Goal: Task Accomplishment & Management: Manage account settings

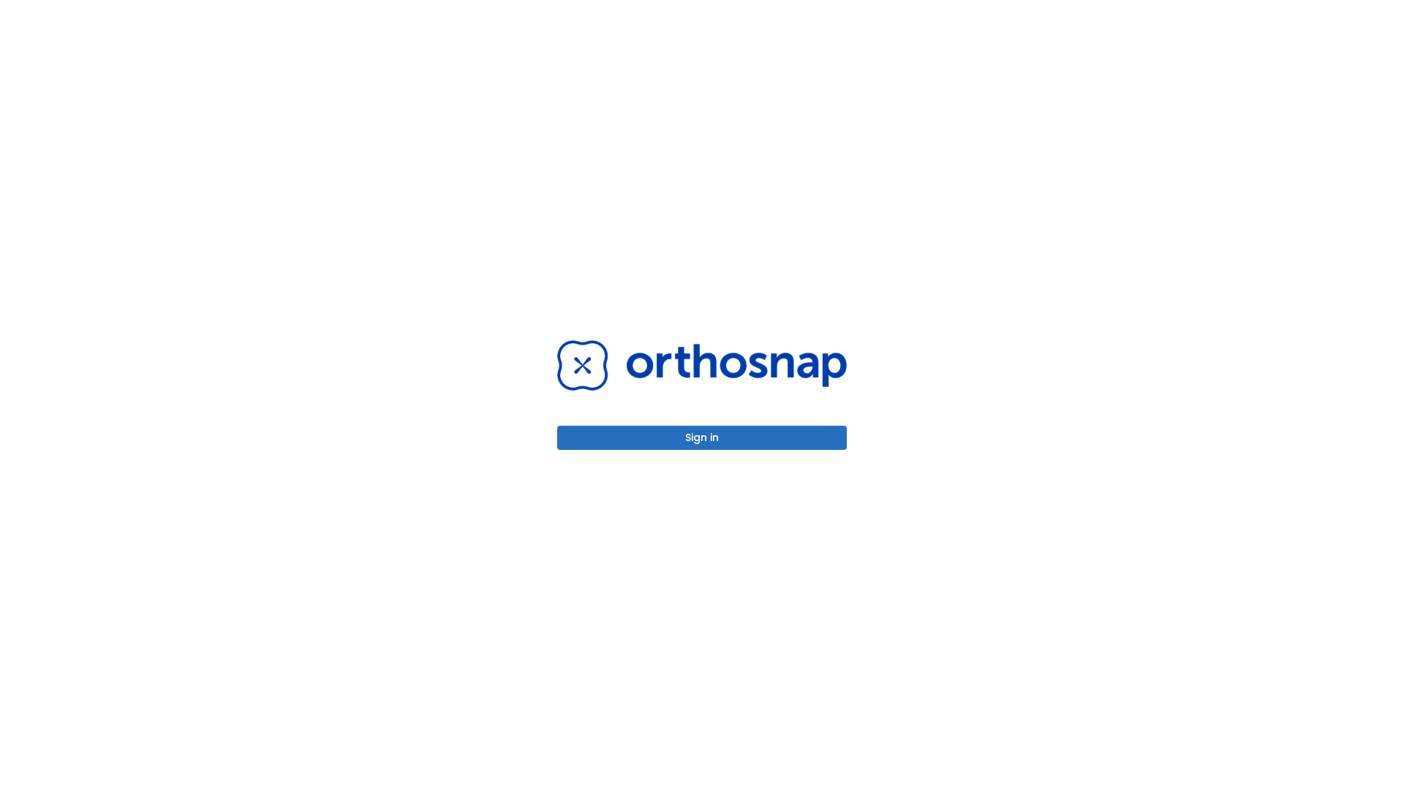
click at [702, 437] on button "Sign in" at bounding box center [702, 438] width 290 height 24
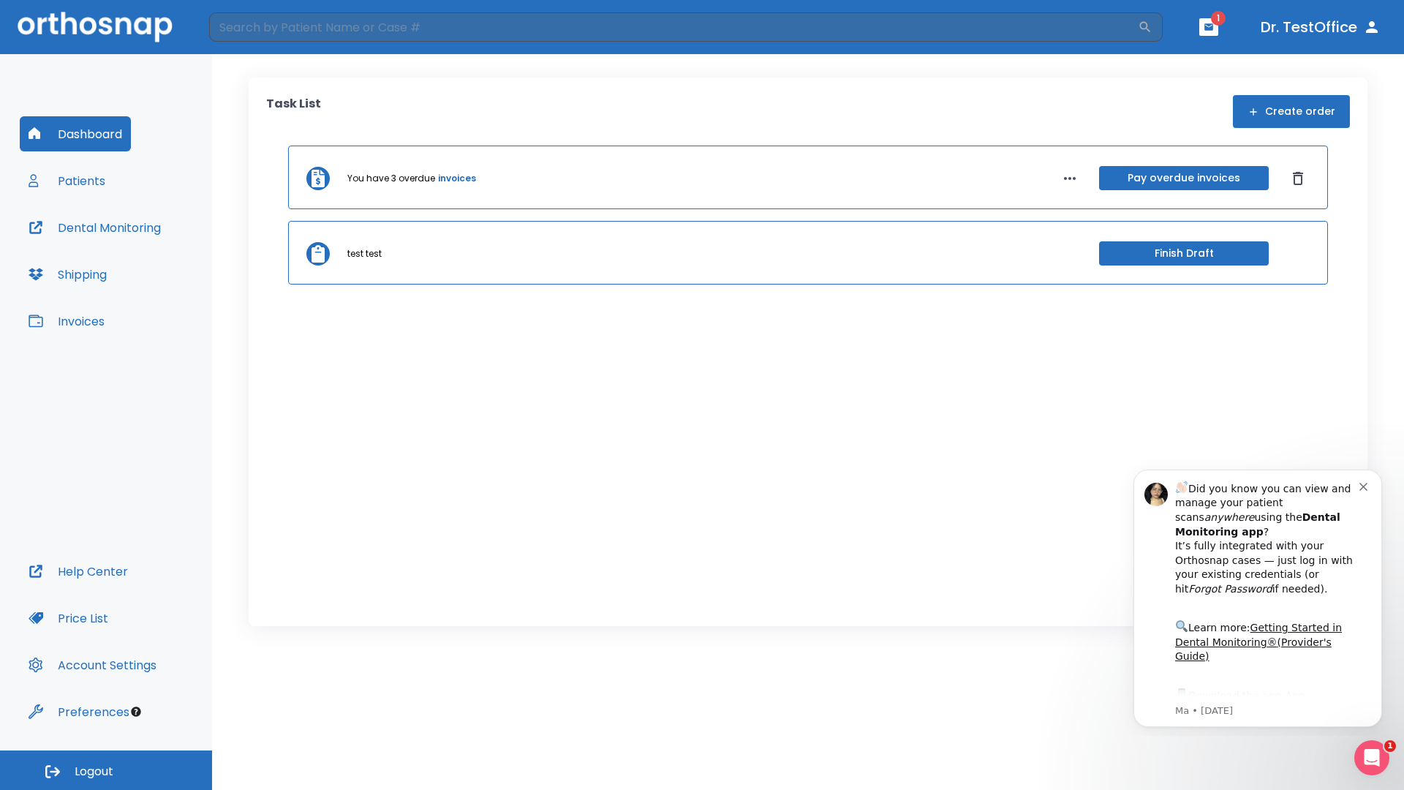
click at [106, 770] on span "Logout" at bounding box center [94, 771] width 39 height 16
